Goal: Task Accomplishment & Management: Complete application form

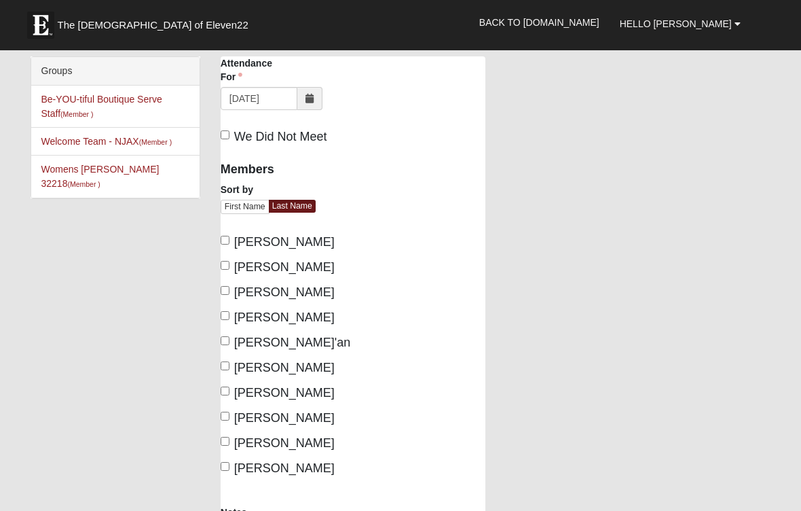
click at [230, 295] on input "Clifton, Michele" at bounding box center [225, 290] width 9 height 9
checkbox input "true"
click at [230, 320] on input "Huber, Harold" at bounding box center [225, 315] width 9 height 9
checkbox input "true"
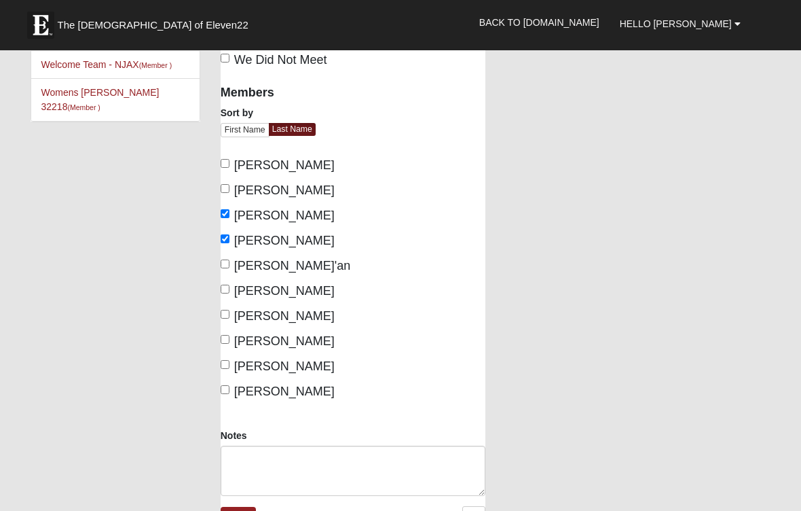
scroll to position [84, 0]
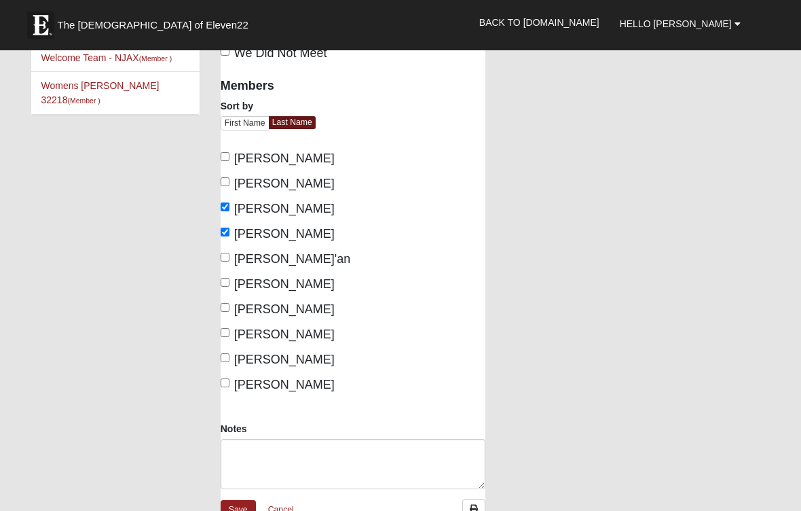
click at [230, 261] on input "Huber, Jo'an" at bounding box center [225, 257] width 9 height 9
checkbox input "true"
click at [230, 287] on input "Jardine, Roxanne" at bounding box center [225, 282] width 9 height 9
checkbox input "true"
click at [239, 316] on span "Johnson, Jerry" at bounding box center [284, 309] width 100 height 14
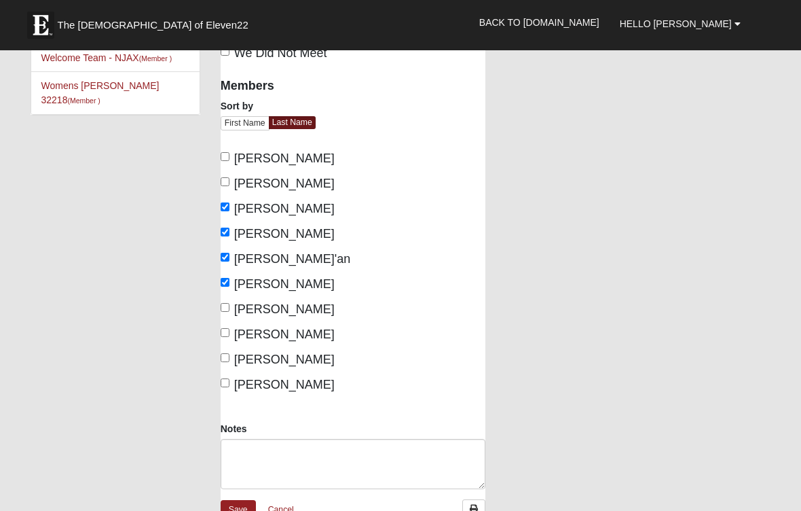
click at [230, 312] on input "Johnson, Jerry" at bounding box center [225, 307] width 9 height 9
checkbox input "true"
click at [230, 337] on input "Johnson, Suellen" at bounding box center [225, 332] width 9 height 9
checkbox input "true"
click at [230, 362] on input "Mullineaux, Jill" at bounding box center [225, 357] width 9 height 9
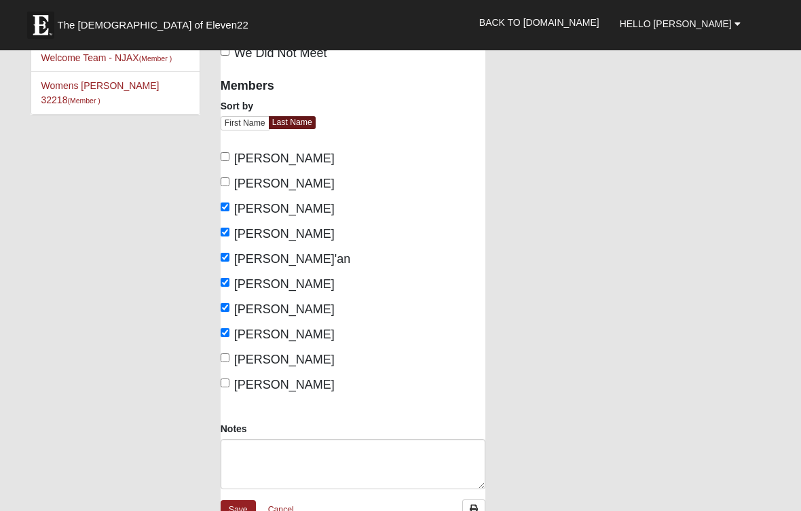
checkbox input "true"
click at [230, 387] on input "Smith, Roberta" at bounding box center [225, 382] width 9 height 9
checkbox input "true"
click at [248, 473] on textarea "Notes" at bounding box center [353, 464] width 265 height 50
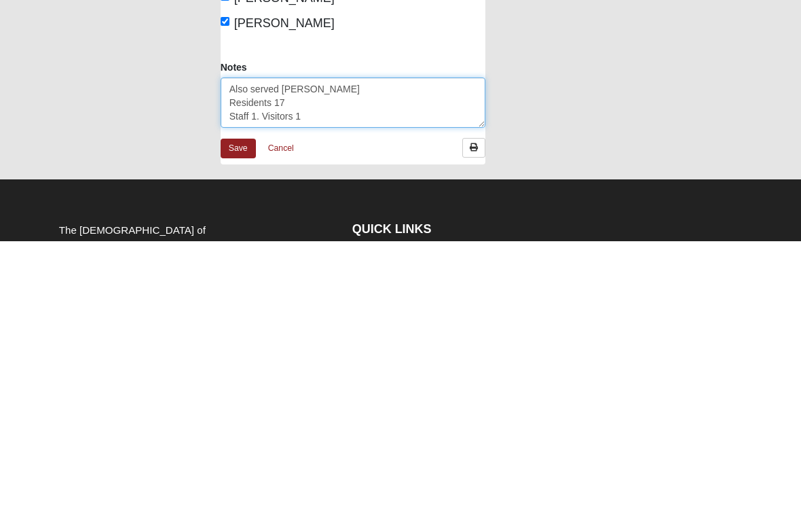
type textarea "Also served [PERSON_NAME] Residents 17 Staff 1. Visitors 1"
click at [249, 408] on link "Save" at bounding box center [238, 418] width 35 height 20
